Goal: Answer question/provide support

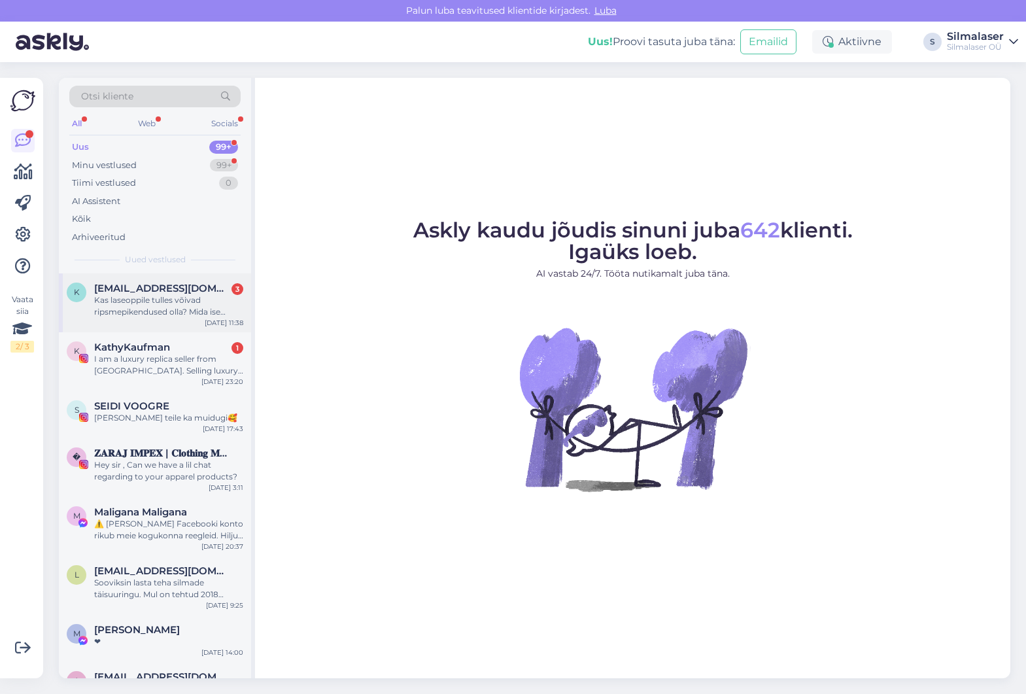
click at [176, 286] on span "[EMAIL_ADDRESS][DOMAIN_NAME]" at bounding box center [162, 288] width 136 height 12
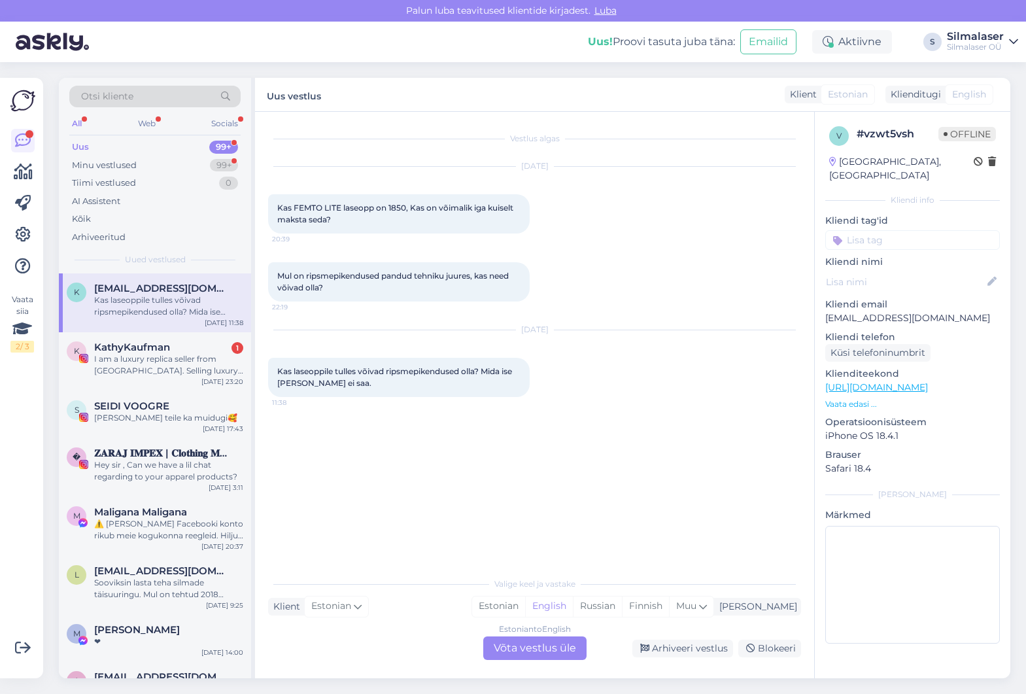
click at [611, 492] on div "Vestlus algas [DATE] Kas FEMTO LITE laseopp on 1850, Kas on võimalik iga kuisel…" at bounding box center [540, 341] width 544 height 433
drag, startPoint x: 522, startPoint y: 643, endPoint x: 613, endPoint y: 499, distance: 170.4
click at [522, 643] on div "Estonian to English Võta vestlus üle" at bounding box center [534, 648] width 103 height 24
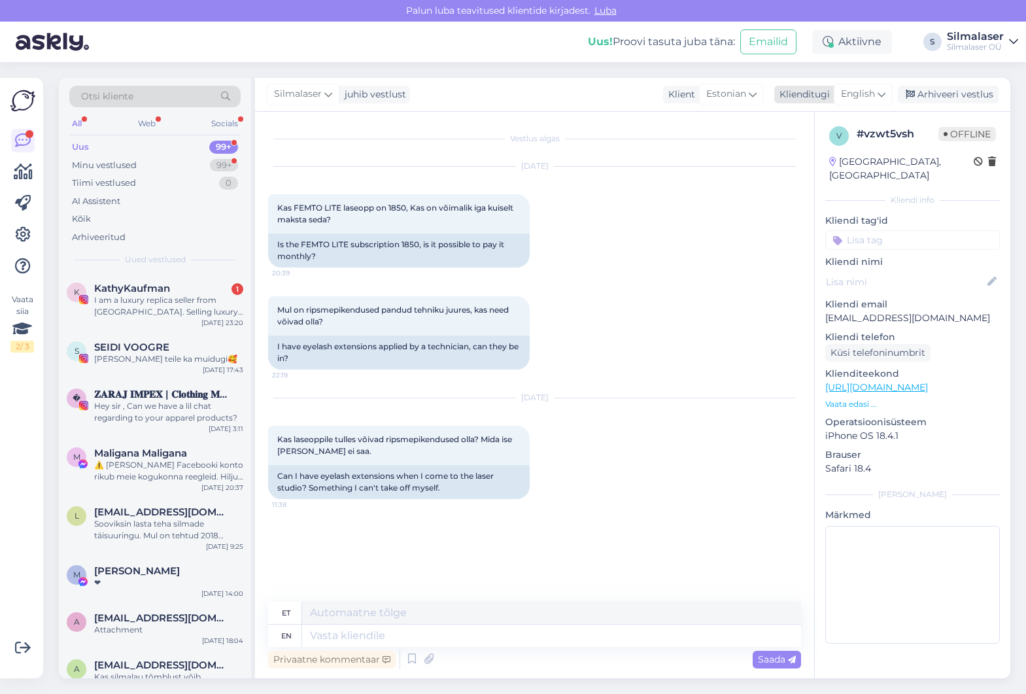
click at [884, 97] on icon at bounding box center [881, 94] width 8 height 14
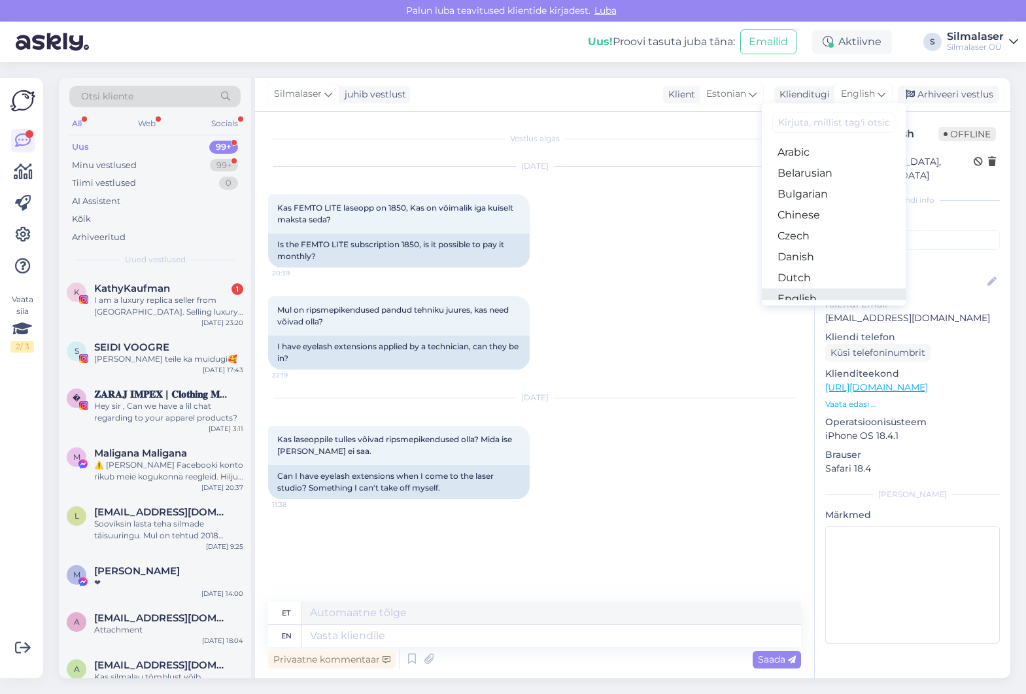
scroll to position [51, 0]
click at [837, 271] on link "Estonian" at bounding box center [833, 268] width 144 height 21
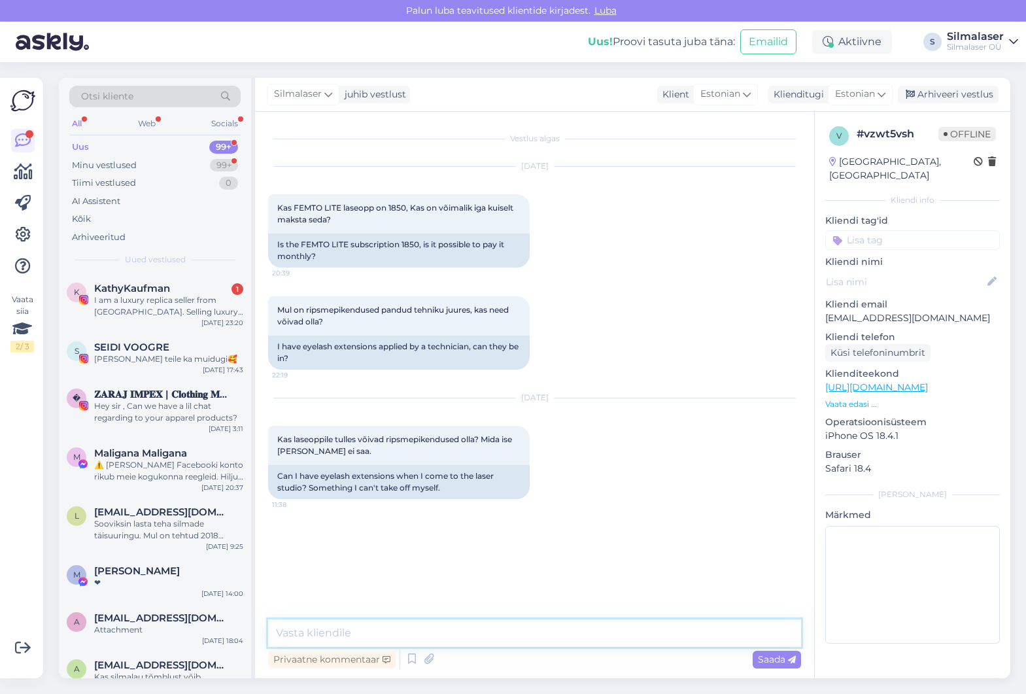
click at [427, 639] on textarea at bounding box center [534, 632] width 533 height 27
click at [663, 633] on textarea "Tere! Femto Lite protseduur maksab 1850€, kuid Teile sobilik protseduur selgub …" at bounding box center [534, 632] width 533 height 27
drag, startPoint x: 656, startPoint y: 633, endPoint x: 662, endPoint y: 633, distance: 6.6
click at [661, 633] on textarea "Tere! Femto Lite protseduur maksab 1850€, kuid Teile sobilik protseduur selgub …" at bounding box center [534, 632] width 533 height 27
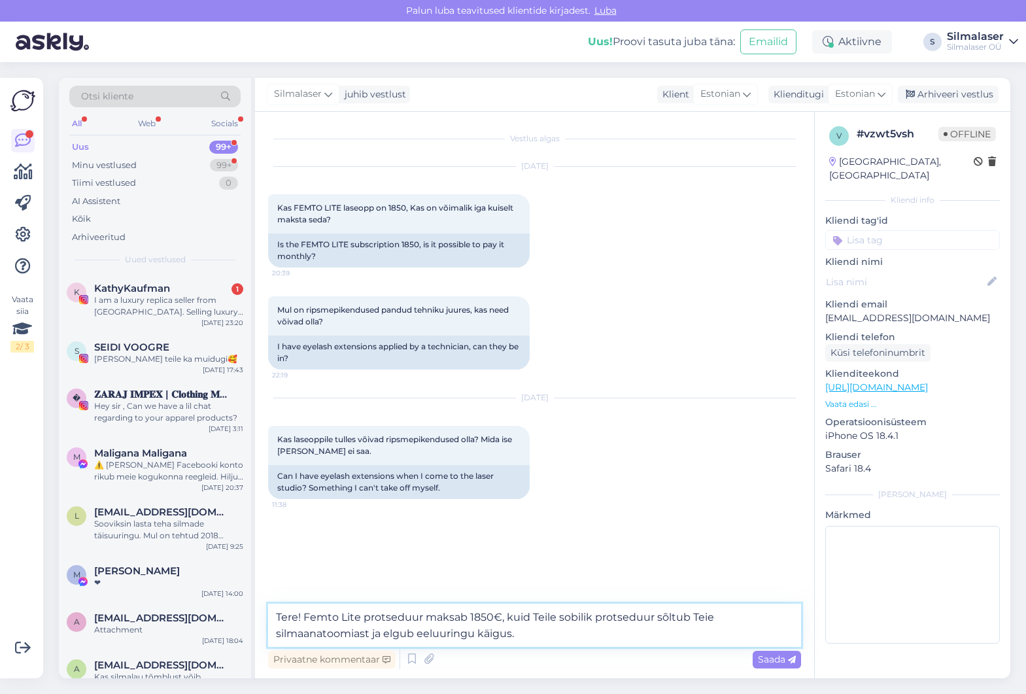
click at [575, 633] on textarea "Tere! Femto Lite protseduur maksab 1850€, kuid Teile sobilik protseduur sõltub …" at bounding box center [534, 624] width 533 height 43
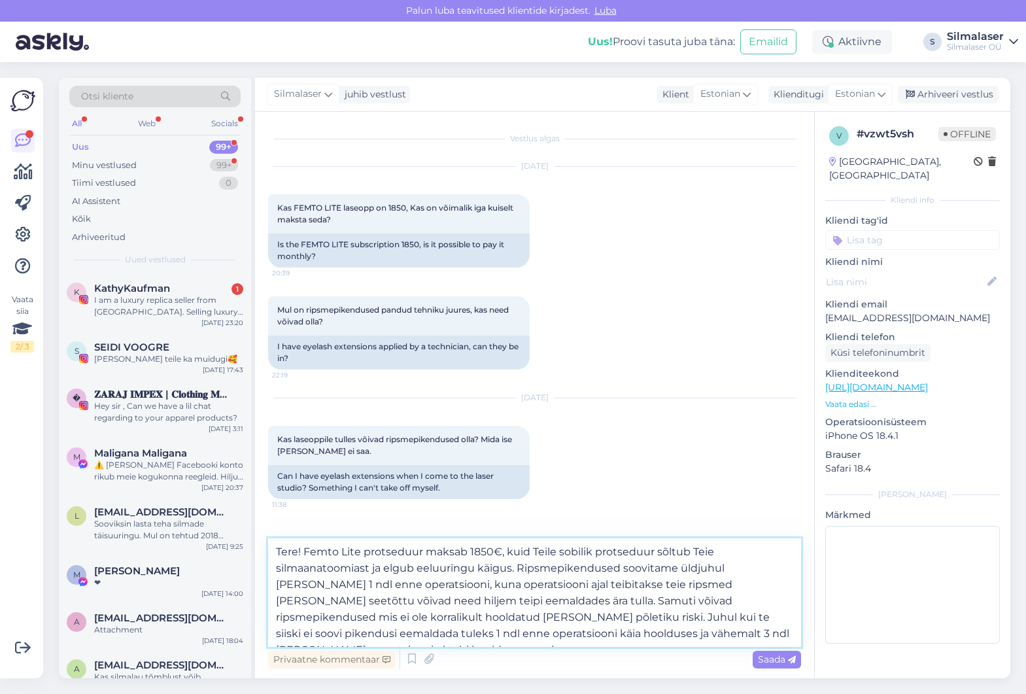
type textarea "Tere! Femto Lite protseduur maksab 1850€, kuid Teile sobilik protseduur sõltub …"
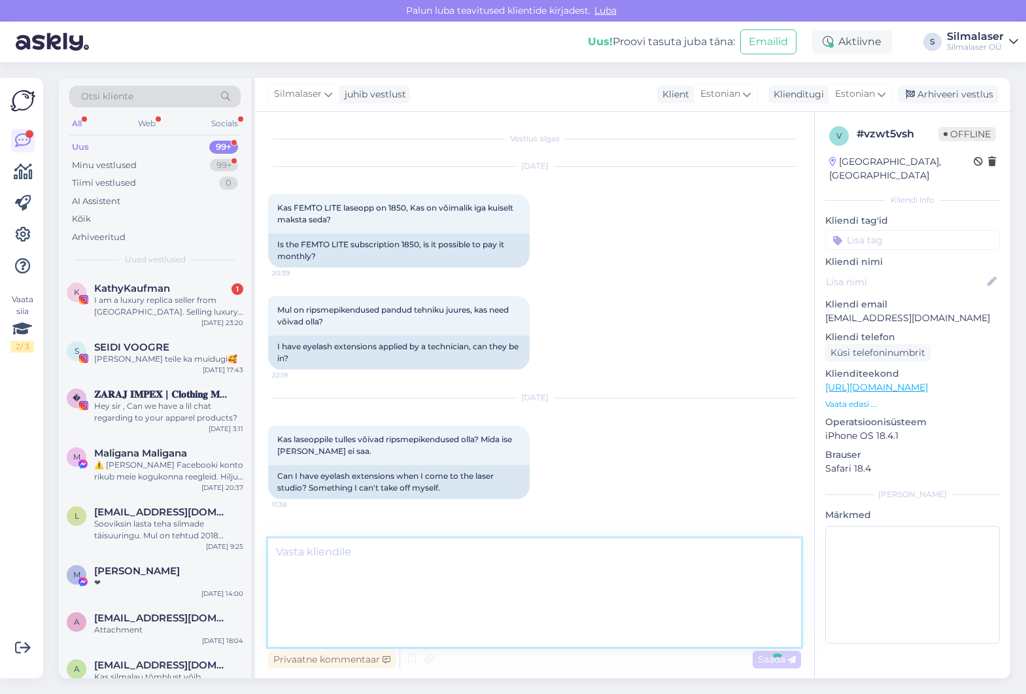
scroll to position [68, 0]
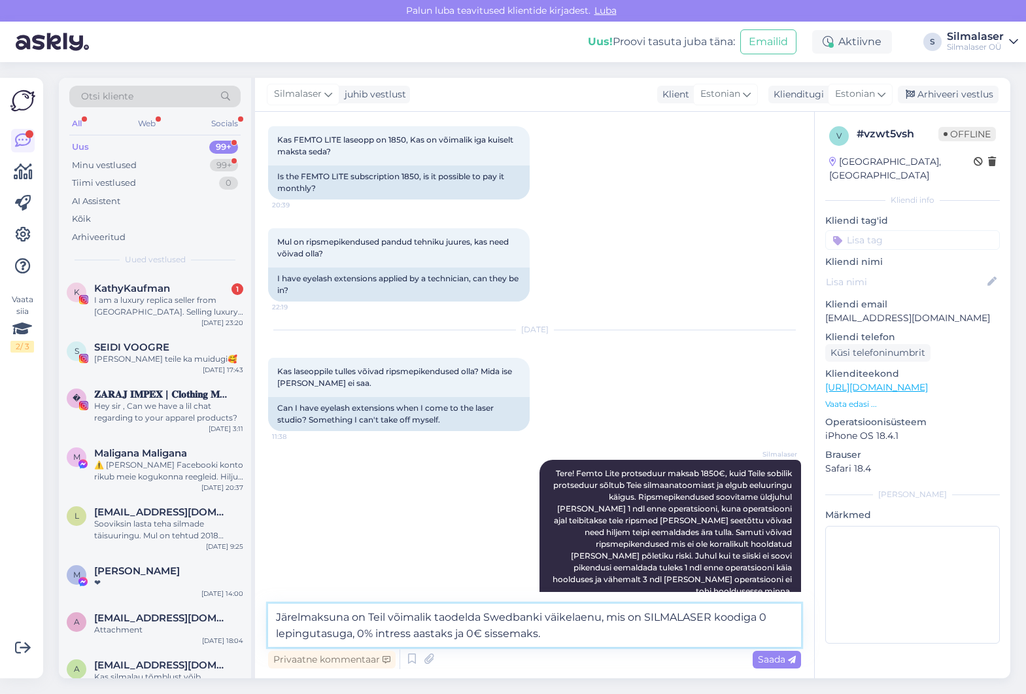
click at [769, 611] on textarea "Järelmaksuna on Teil võimalik taodelda Swedbanki väikelaenu, mis on SILMALASER …" at bounding box center [534, 624] width 533 height 43
click at [633, 626] on textarea "Järelmaksuna on Teil võimalik taodelda Swedbanki väikelaenu, mis on SILMALASER …" at bounding box center [534, 624] width 533 height 43
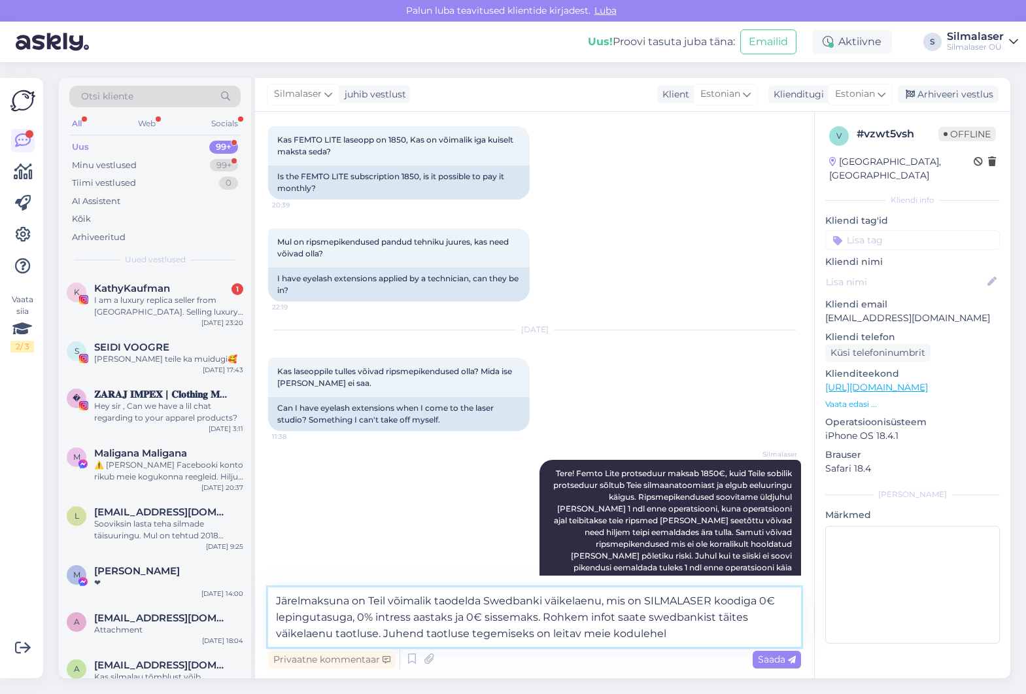
paste textarea "[URL][DOMAIN_NAME]"
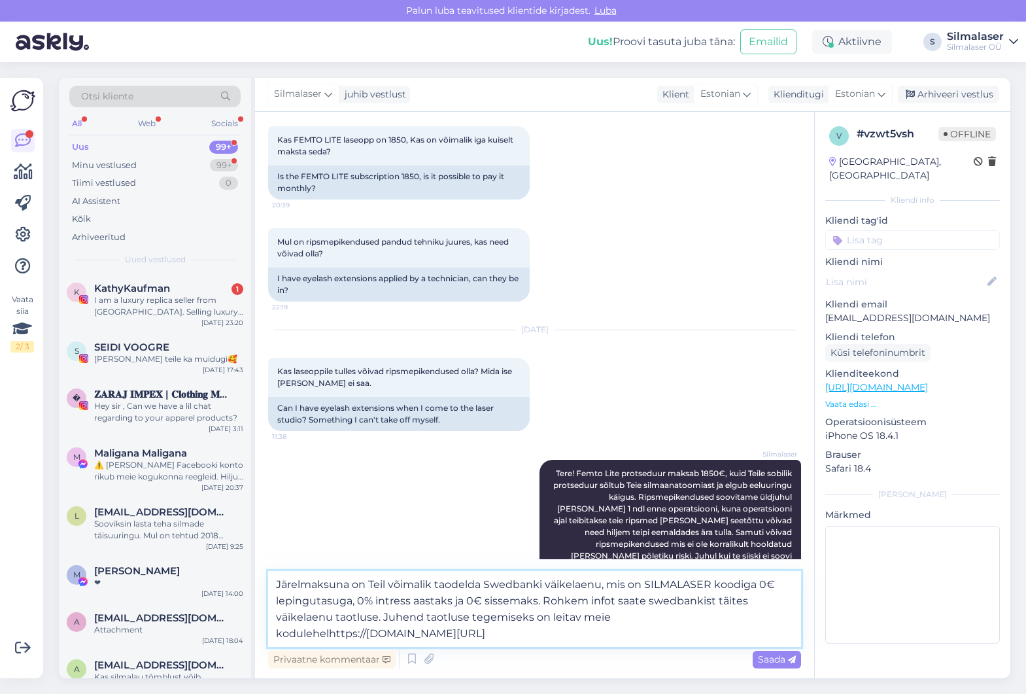
click at [328, 633] on textarea "Järelmaksuna on Teil võimalik taodelda Swedbanki väikelaenu, mis on SILMALASER …" at bounding box center [534, 609] width 533 height 76
click at [594, 633] on textarea "Järelmaksuna on Teil võimalik taodelda Swedbanki väikelaenu, mis on SILMALASER …" at bounding box center [534, 609] width 533 height 76
type textarea "Järelmaksuna on Teil võimalik taodelda Swedbanki väikelaenu, mis on SILMALASER …"
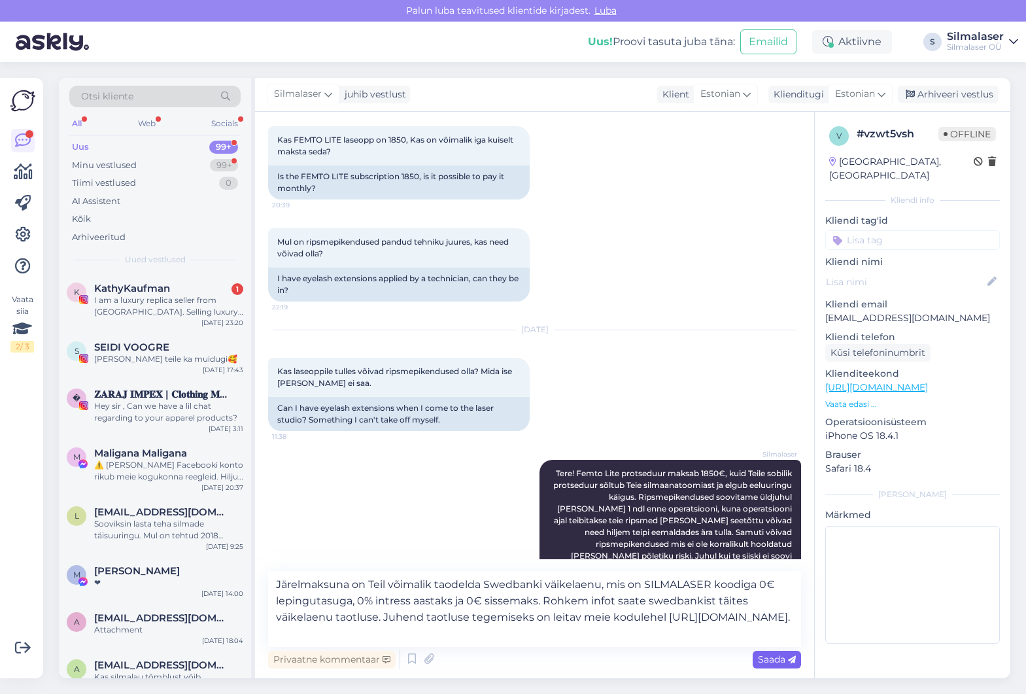
click at [765, 659] on span "Saada" at bounding box center [777, 659] width 38 height 12
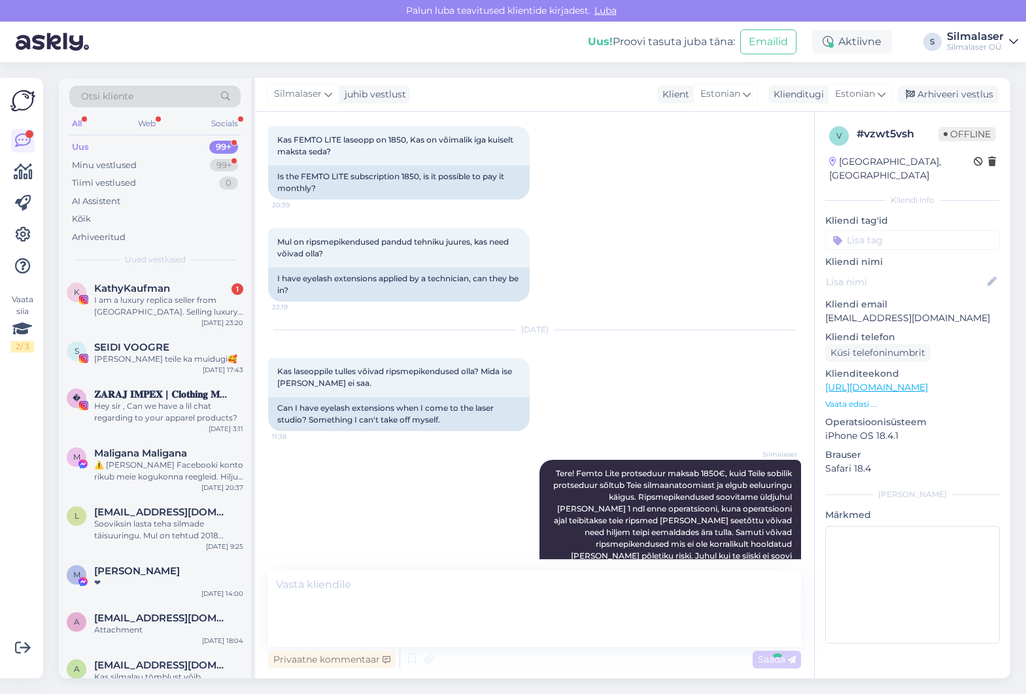
scroll to position [183, 0]
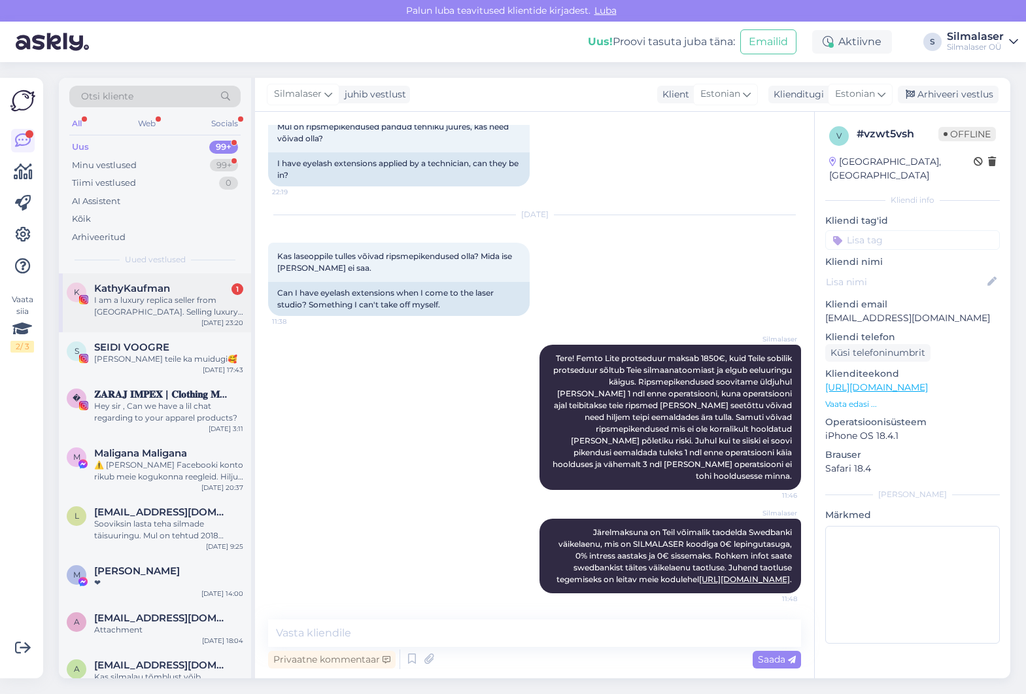
click at [89, 290] on div "K [PERSON_NAME] 1 I am a luxury replica seller from [GEOGRAPHIC_DATA]. Selling …" at bounding box center [155, 299] width 176 height 35
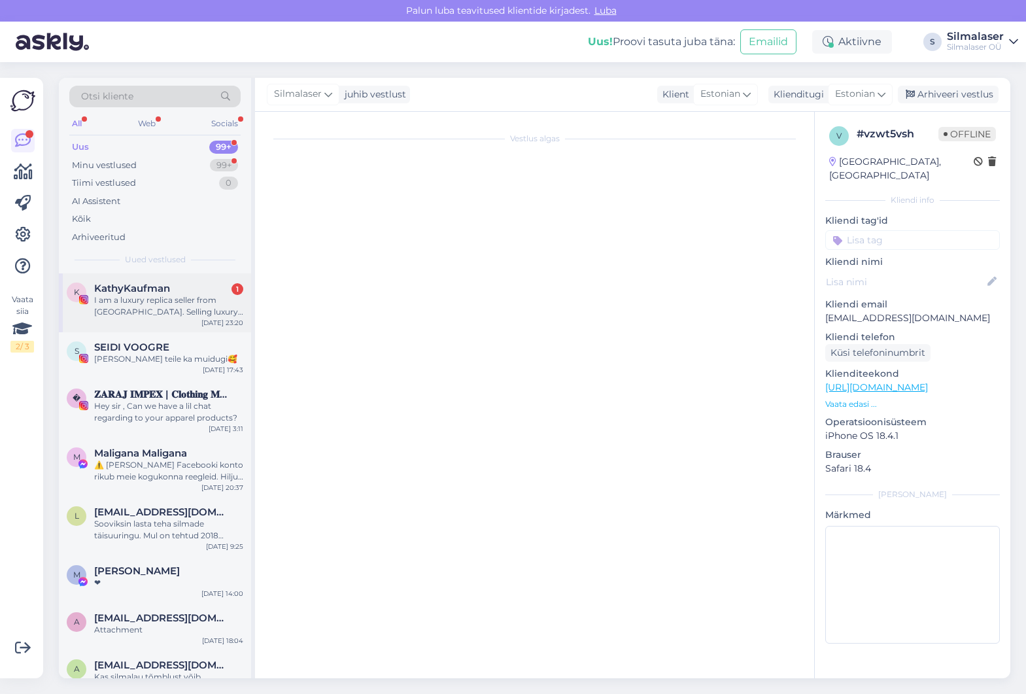
scroll to position [0, 0]
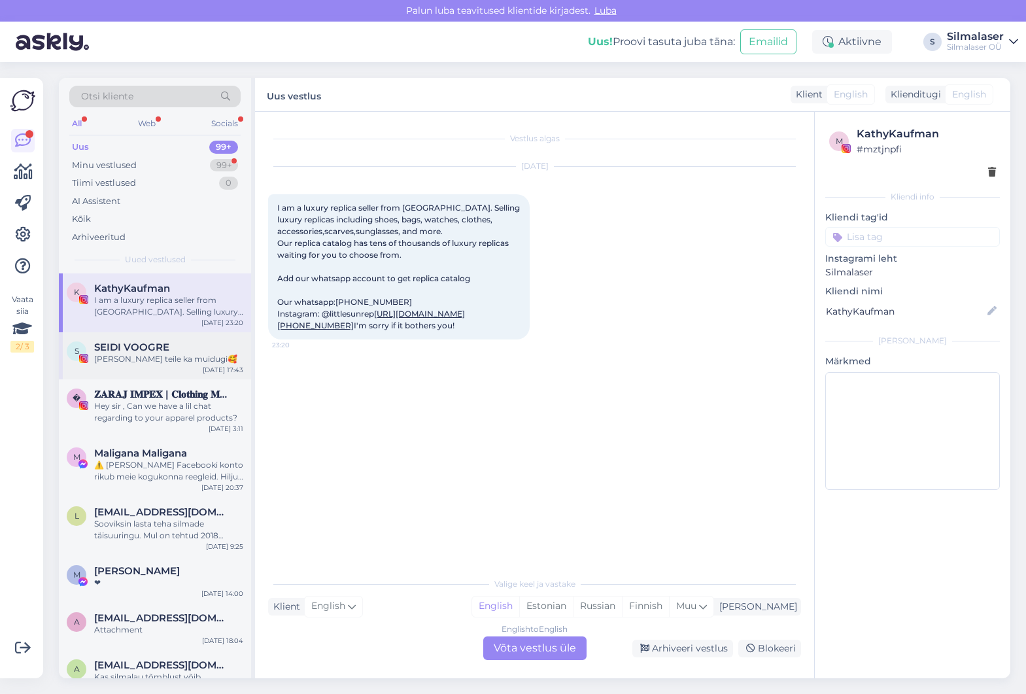
drag, startPoint x: 129, startPoint y: 356, endPoint x: 131, endPoint y: 348, distance: 8.7
click at [129, 356] on div "[PERSON_NAME] teile ka muidugi🥰" at bounding box center [168, 359] width 149 height 12
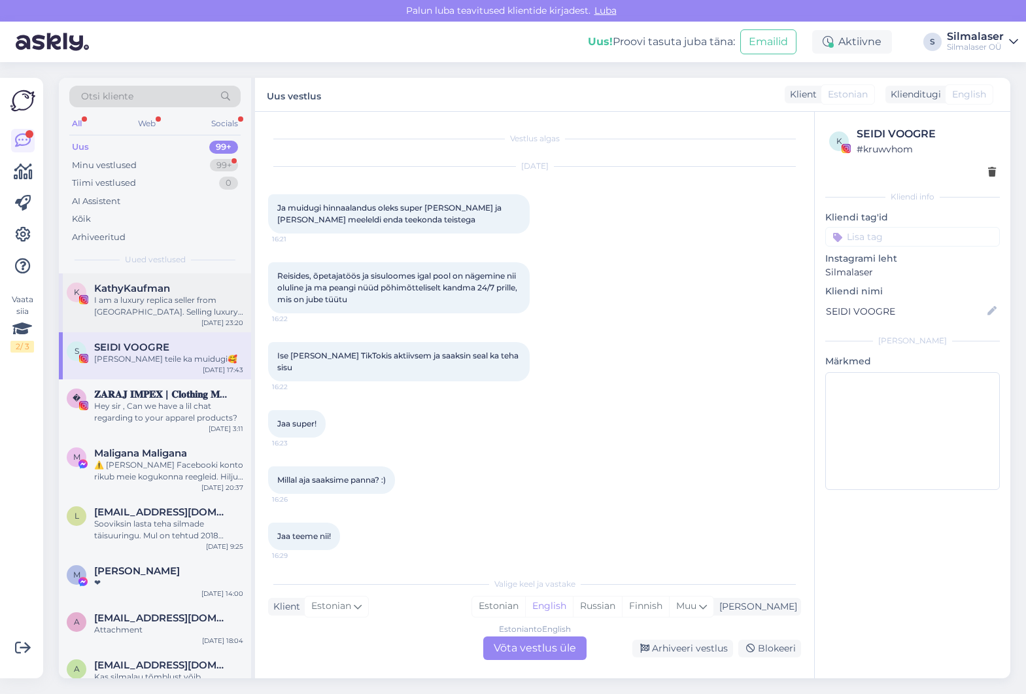
scroll to position [7118, 0]
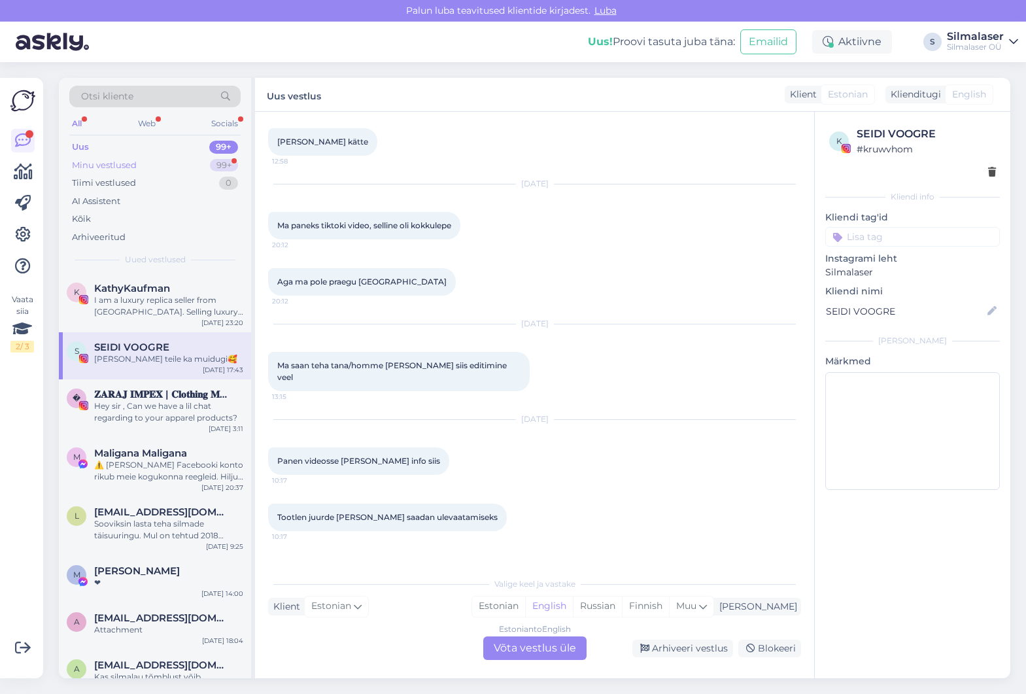
click at [106, 171] on div "Minu vestlused 99+" at bounding box center [154, 165] width 171 height 18
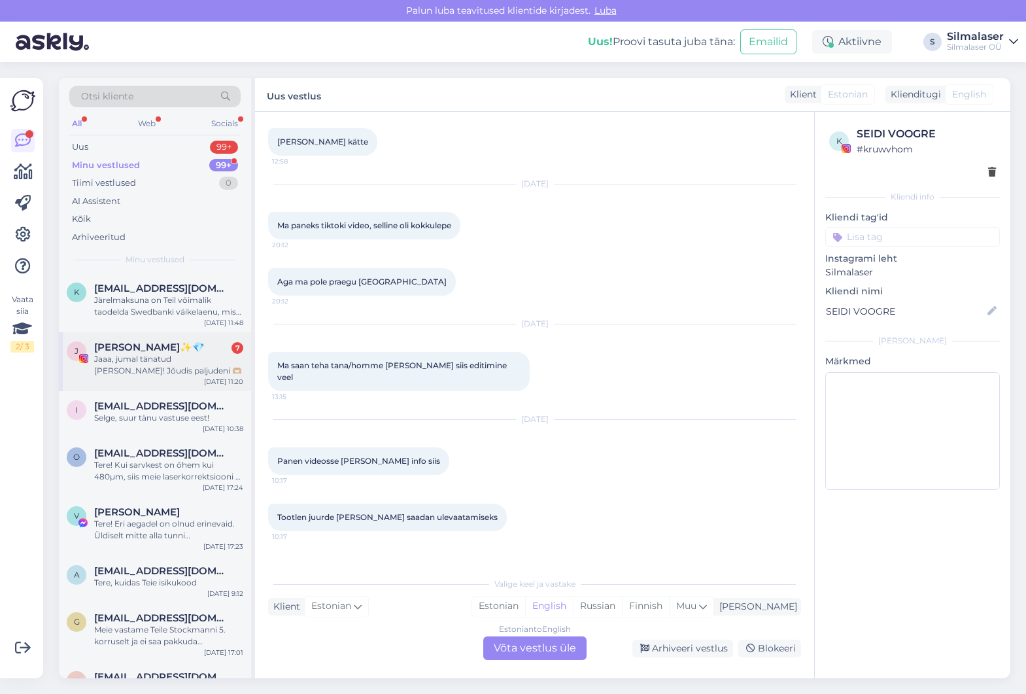
click at [142, 338] on div "J [PERSON_NAME]✨💎 7 Jaaa, jumal tänatud [PERSON_NAME]! Jõudis paljudeni 🫶🏼 [DAT…" at bounding box center [155, 361] width 192 height 59
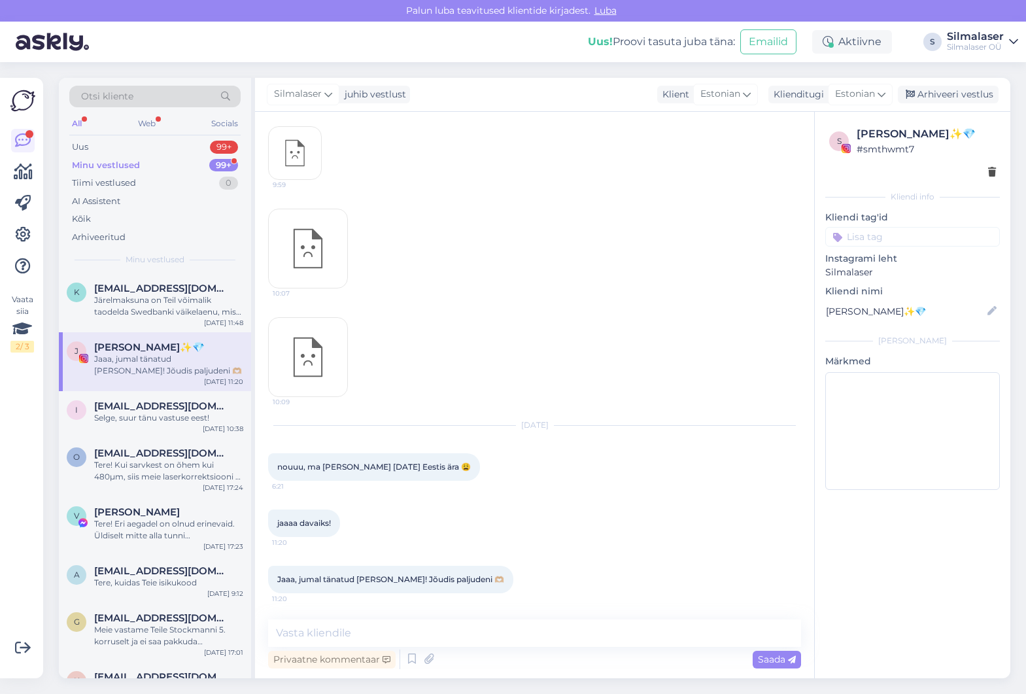
scroll to position [2434, 0]
click at [125, 301] on div "Järelmaksuna on Teil võimalik taodelda Swedbanki väikelaenu, mis on SILMALASER …" at bounding box center [168, 306] width 149 height 24
